Goal: Find specific page/section: Find specific page/section

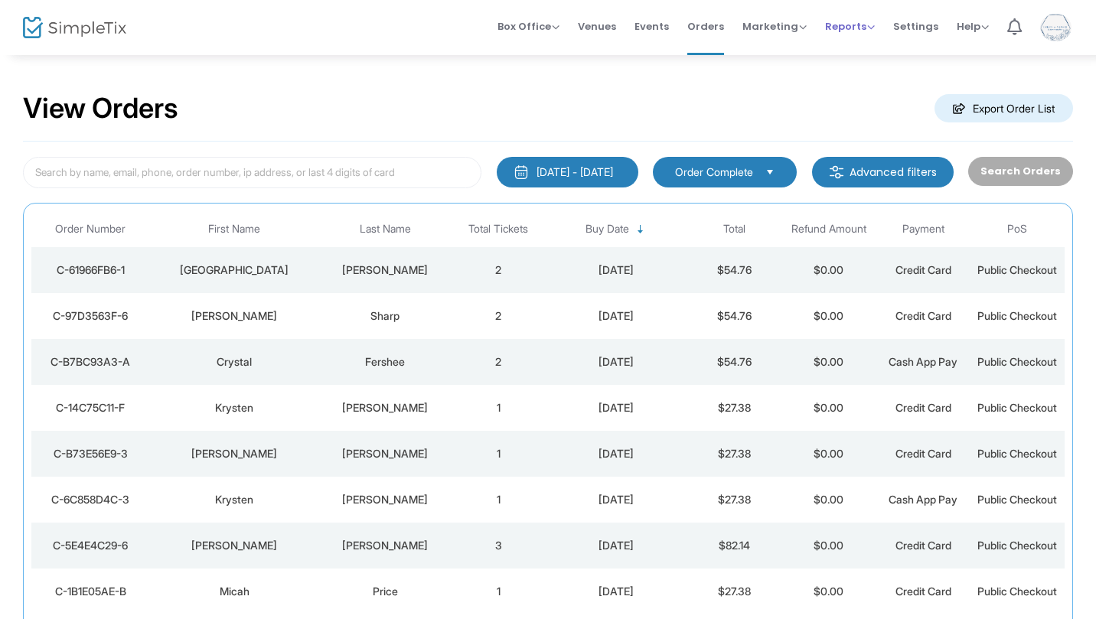
click at [858, 26] on span "Reports" at bounding box center [850, 26] width 50 height 15
click at [869, 81] on li "Sales Reports" at bounding box center [874, 82] width 99 height 30
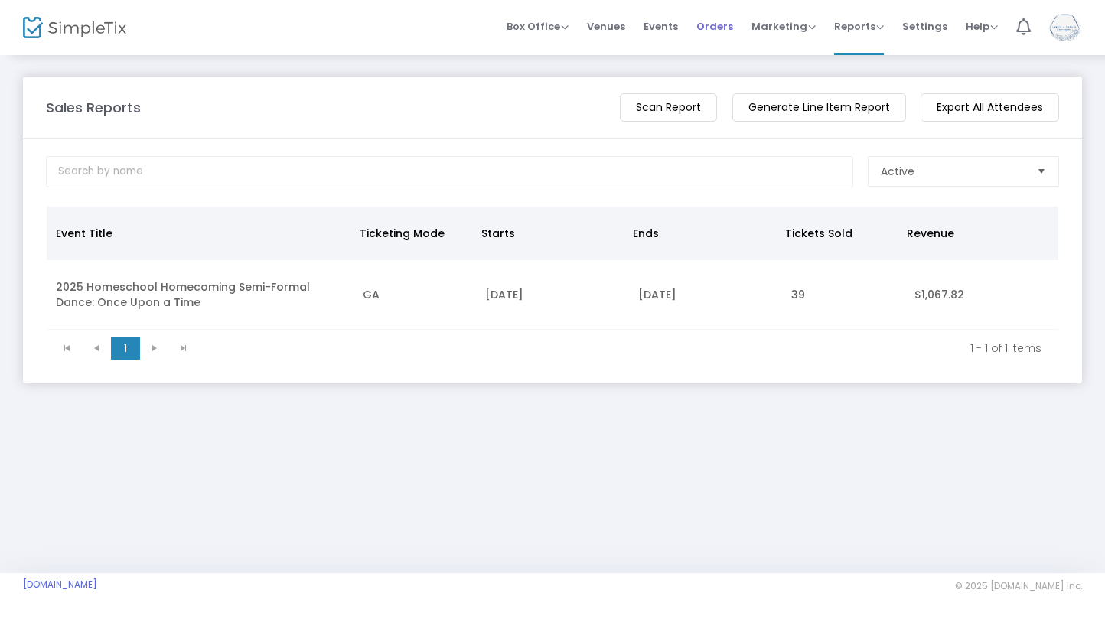
click at [713, 29] on span "Orders" at bounding box center [714, 26] width 37 height 39
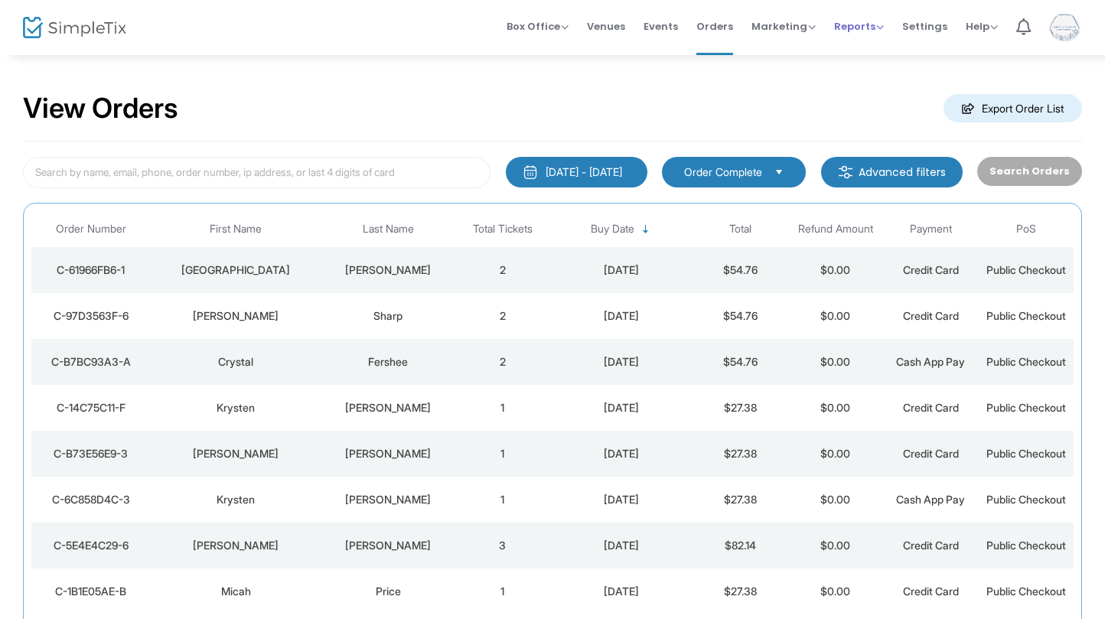
click at [862, 23] on span "Reports" at bounding box center [859, 26] width 50 height 15
click at [869, 83] on li "Sales Reports" at bounding box center [883, 82] width 99 height 30
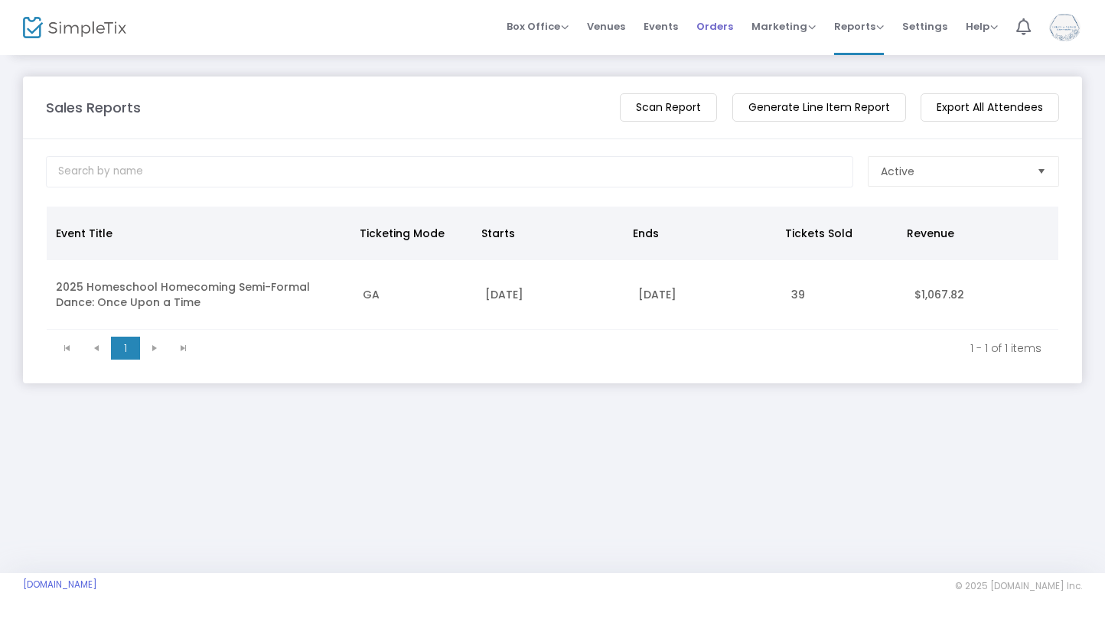
click at [726, 23] on span "Orders" at bounding box center [714, 26] width 37 height 39
